Goal: Task Accomplishment & Management: Complete application form

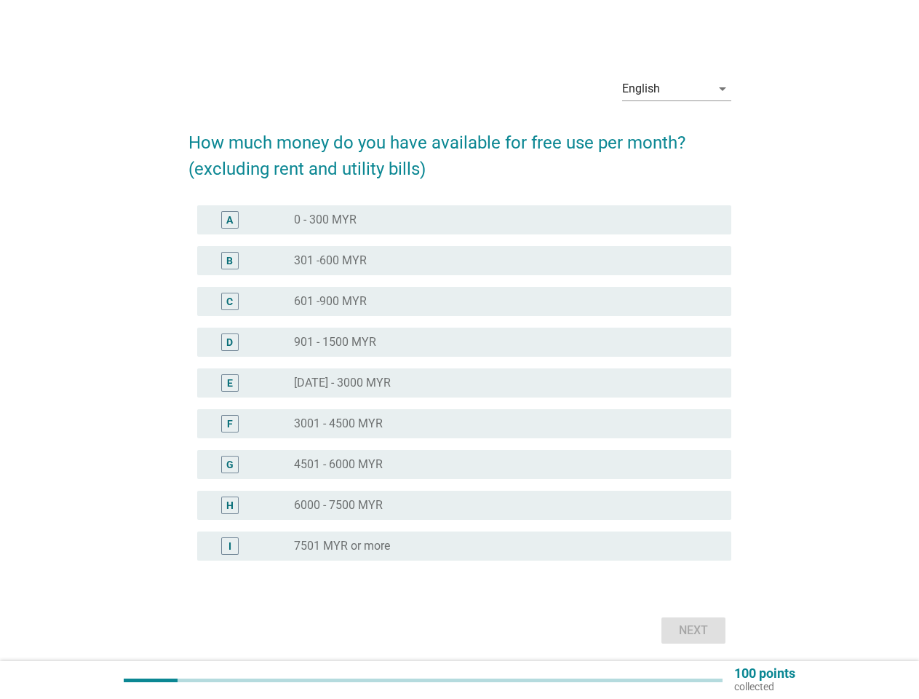
click at [460, 357] on div "D radio_button_unchecked 901 - 1500 MYR" at bounding box center [460, 342] width 543 height 41
click at [677, 89] on div "English" at bounding box center [666, 88] width 89 height 23
click at [460, 392] on div "E radio_button_unchecked [DATE] - 3000 MYR" at bounding box center [464, 382] width 534 height 29
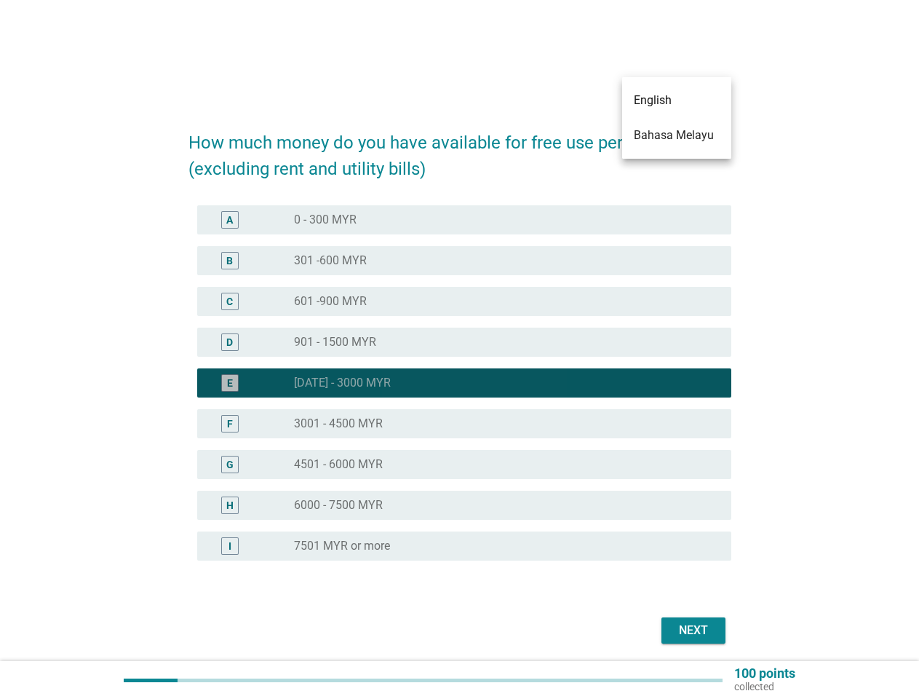
click at [460, 383] on div "radio_button_checked [DATE] - 3000 MYR" at bounding box center [501, 383] width 414 height 15
click at [464, 220] on div "radio_button_unchecked 0 - 300 MYR" at bounding box center [501, 220] width 414 height 15
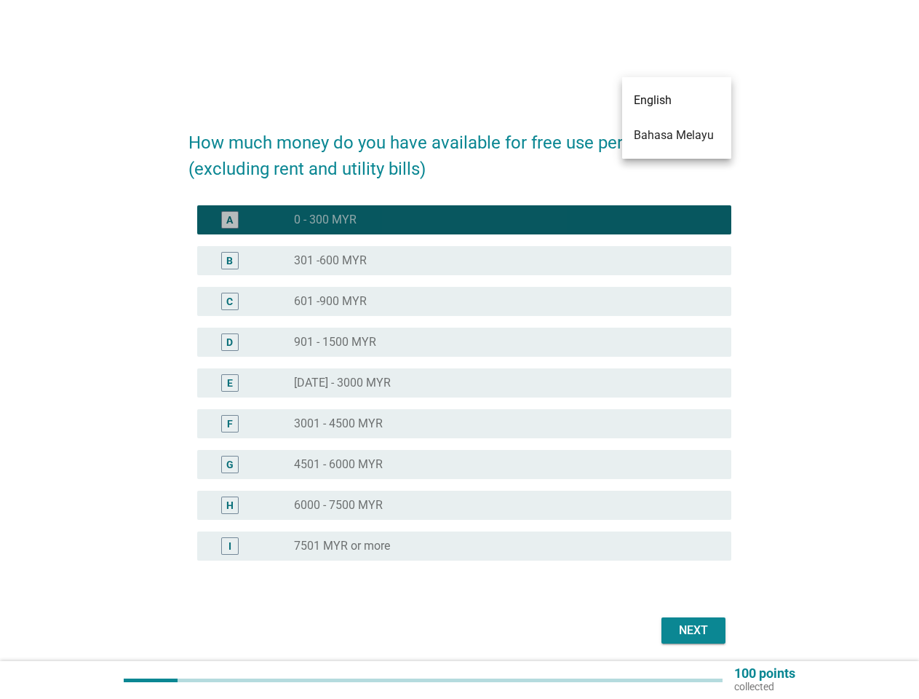
click at [325, 220] on label "0 - 300 MYR" at bounding box center [325, 220] width 63 height 15
click at [464, 261] on div "radio_button_unchecked 301 -600 MYR" at bounding box center [501, 260] width 414 height 15
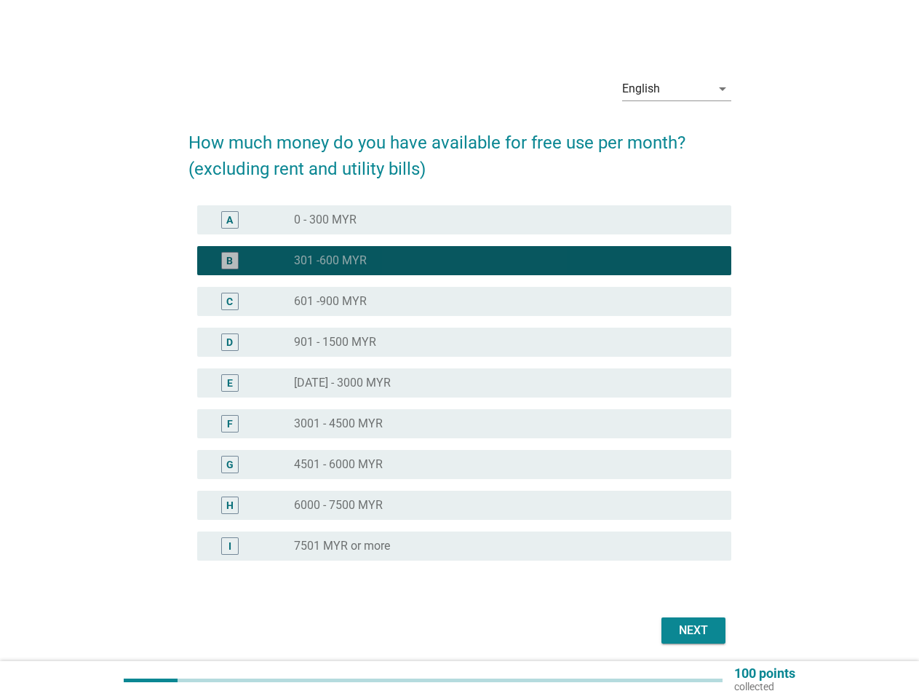
click at [330, 261] on label "301 -600 MYR" at bounding box center [330, 260] width 73 height 15
click at [464, 301] on div "radio_button_unchecked 601 -900 MYR" at bounding box center [501, 301] width 414 height 15
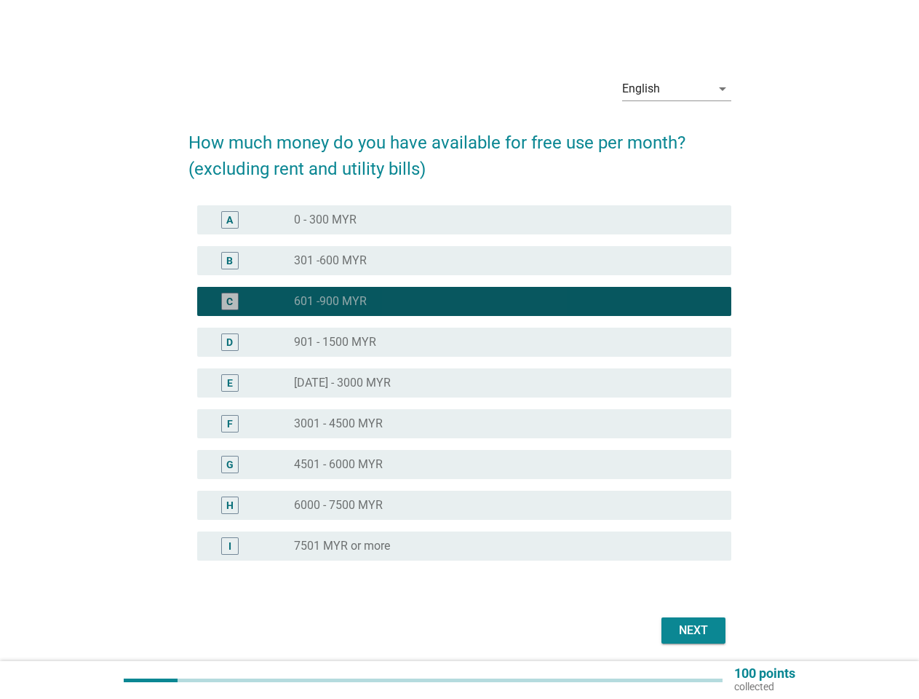
click at [330, 301] on label "601 -900 MYR" at bounding box center [330, 301] width 73 height 15
